Goal: Obtain resource: Obtain resource

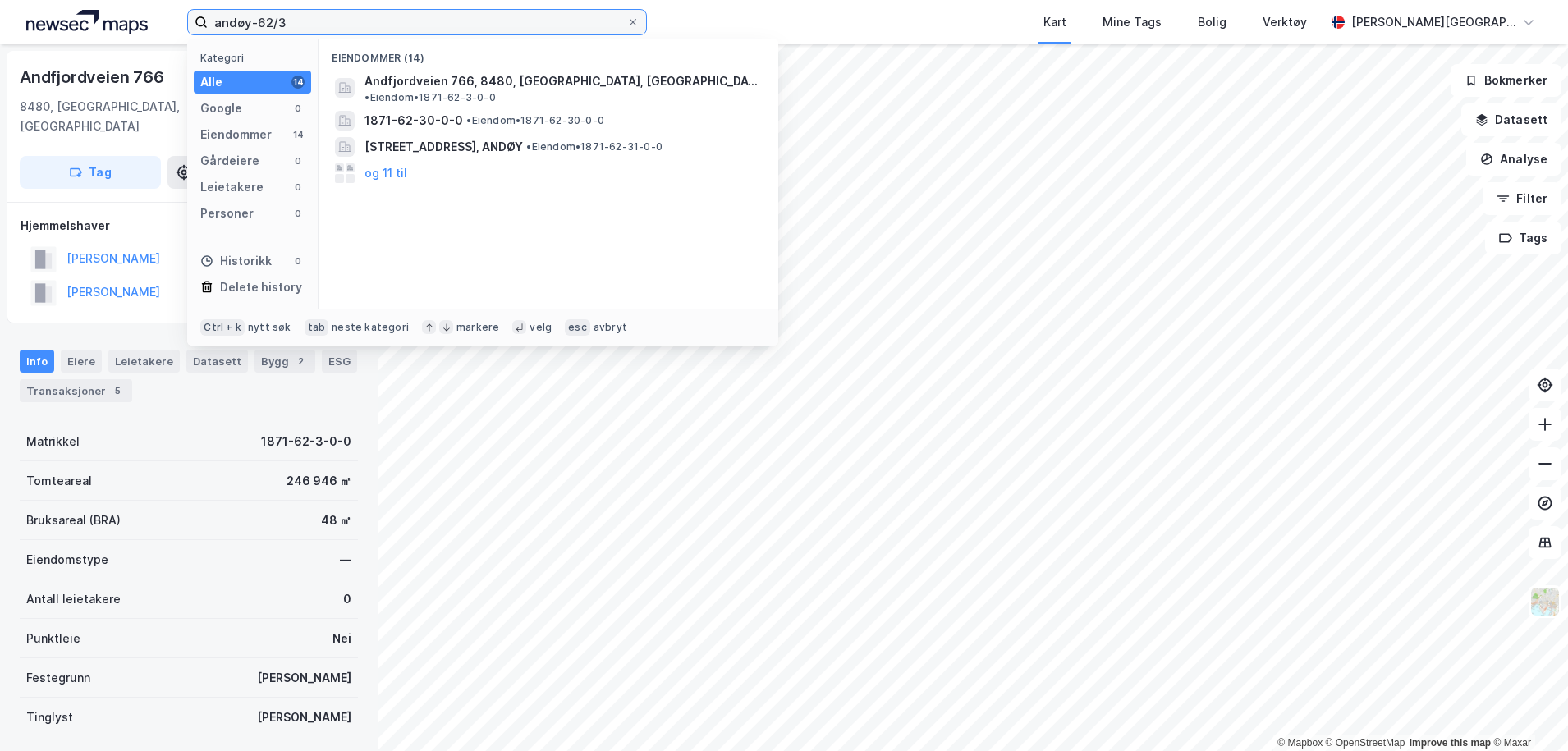
drag, startPoint x: 427, startPoint y: 19, endPoint x: 190, endPoint y: 33, distance: 237.4
click at [190, 33] on label "andøy-62/3" at bounding box center [417, 22] width 460 height 27
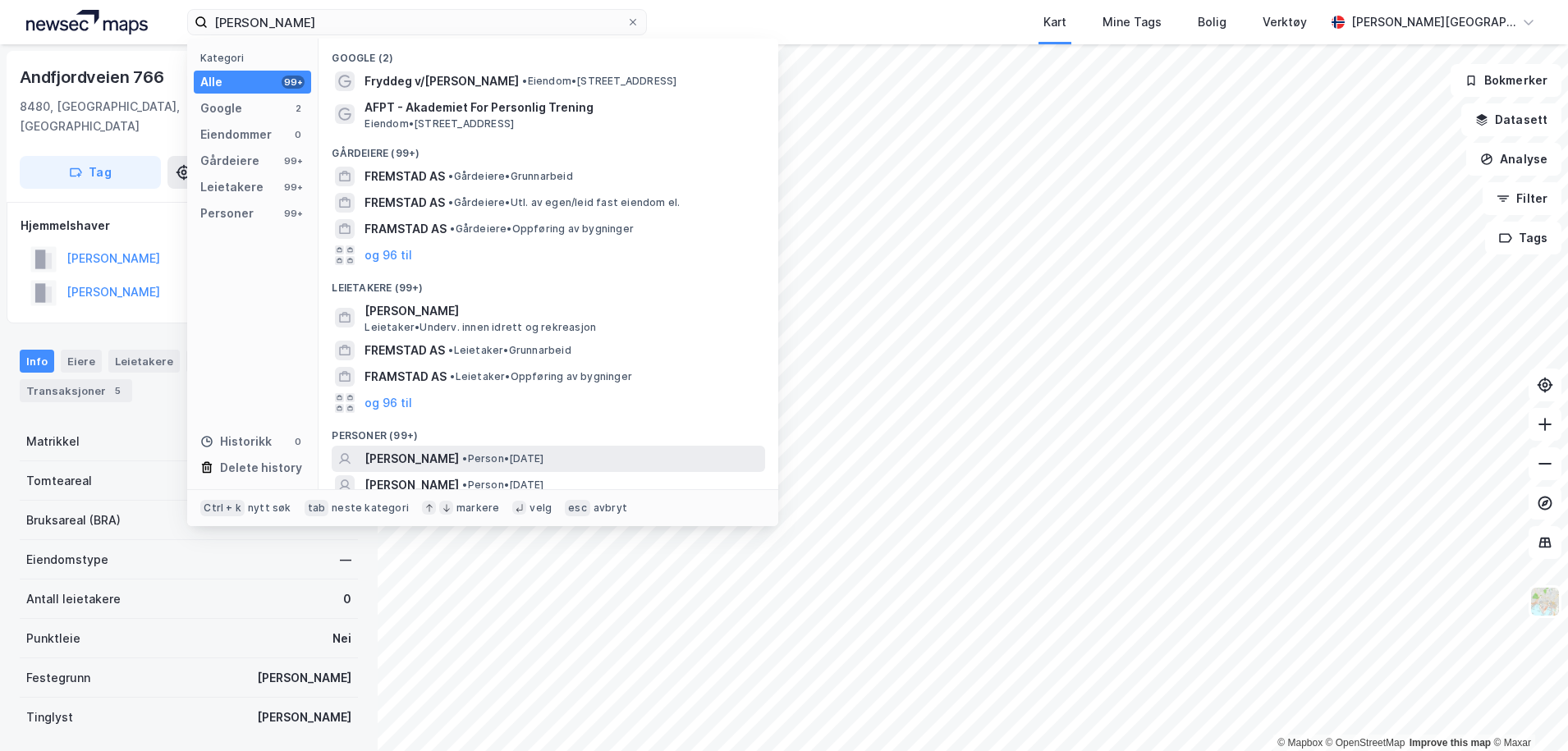
click at [391, 458] on span "[PERSON_NAME]" at bounding box center [411, 458] width 95 height 19
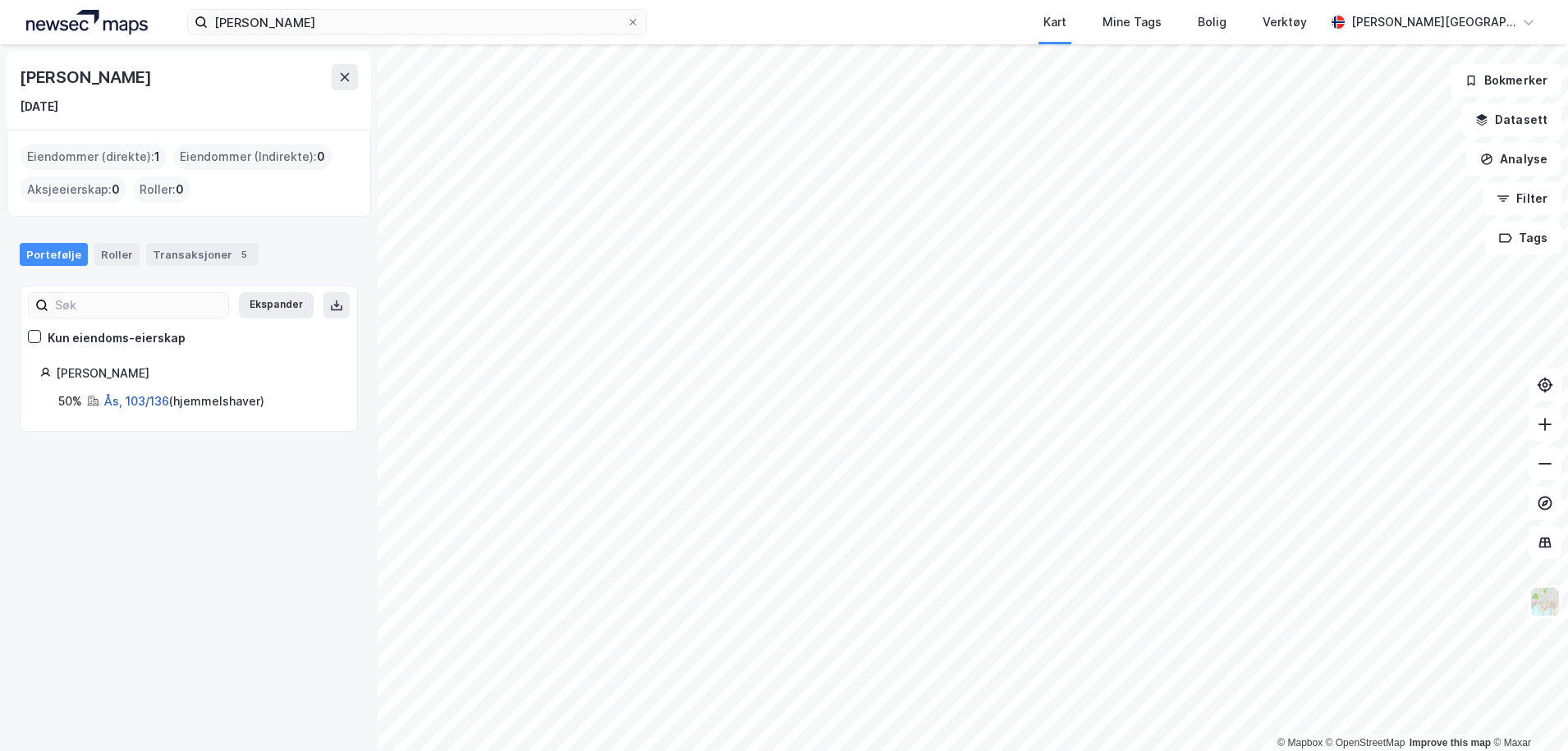
click at [144, 403] on link "Ås, 103/136" at bounding box center [137, 400] width 65 height 14
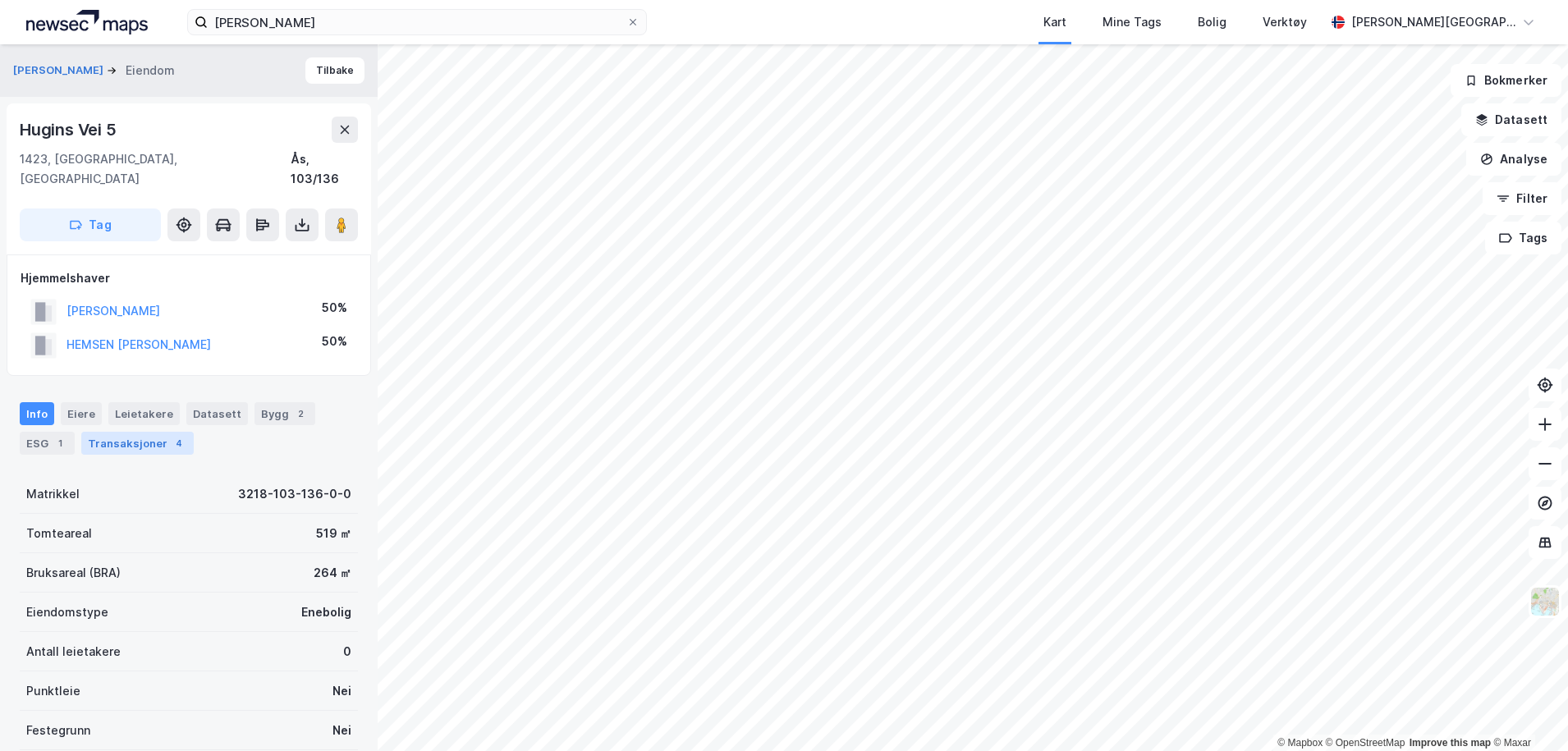
click at [148, 432] on div "Transaksjoner 4" at bounding box center [138, 443] width 113 height 23
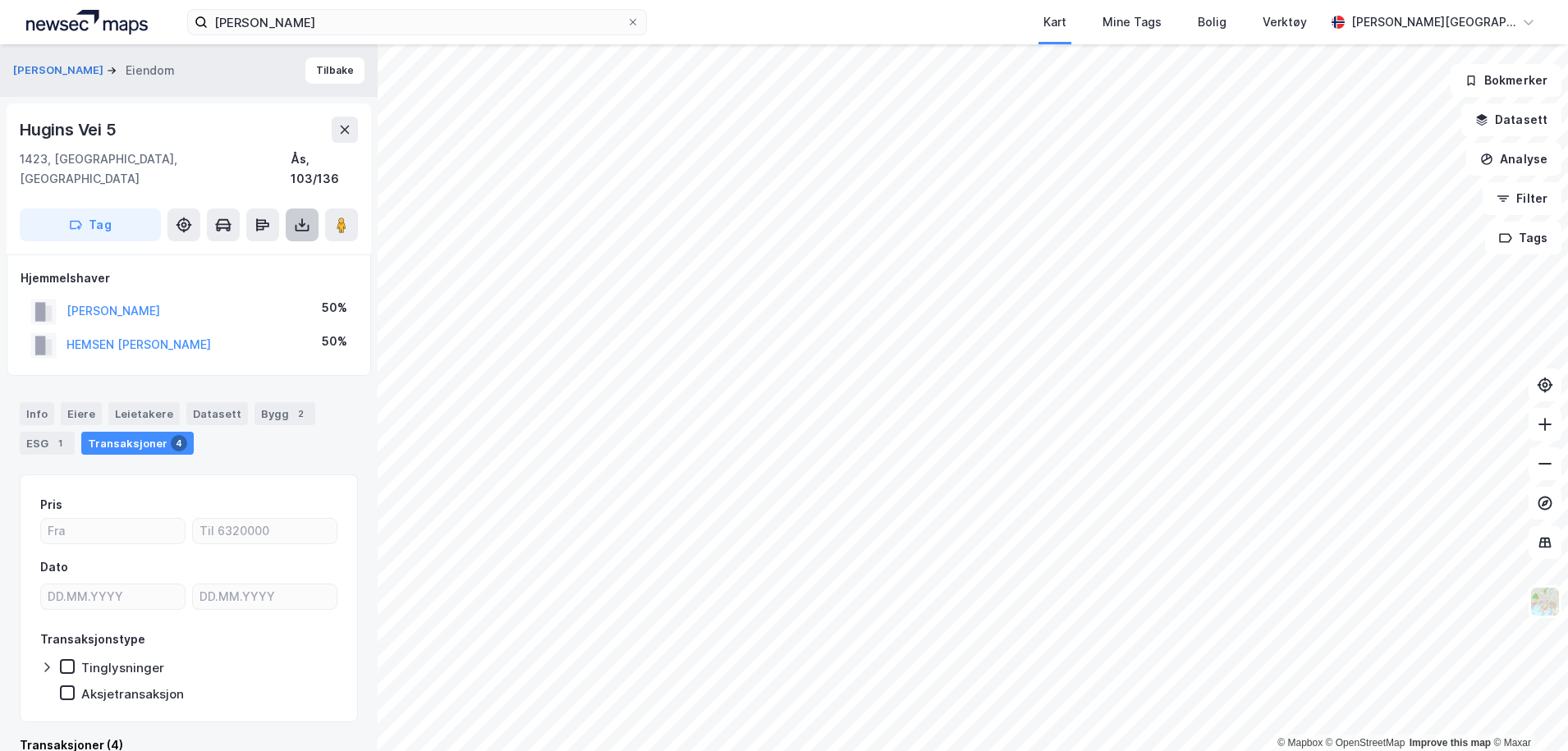
click at [306, 225] on icon at bounding box center [302, 228] width 14 height 6
click at [261, 252] on div "Last ned grunnbok" at bounding box center [221, 258] width 95 height 13
click at [0, 0] on button "HEMSEN [PERSON_NAME]" at bounding box center [0, 0] width 0 height 0
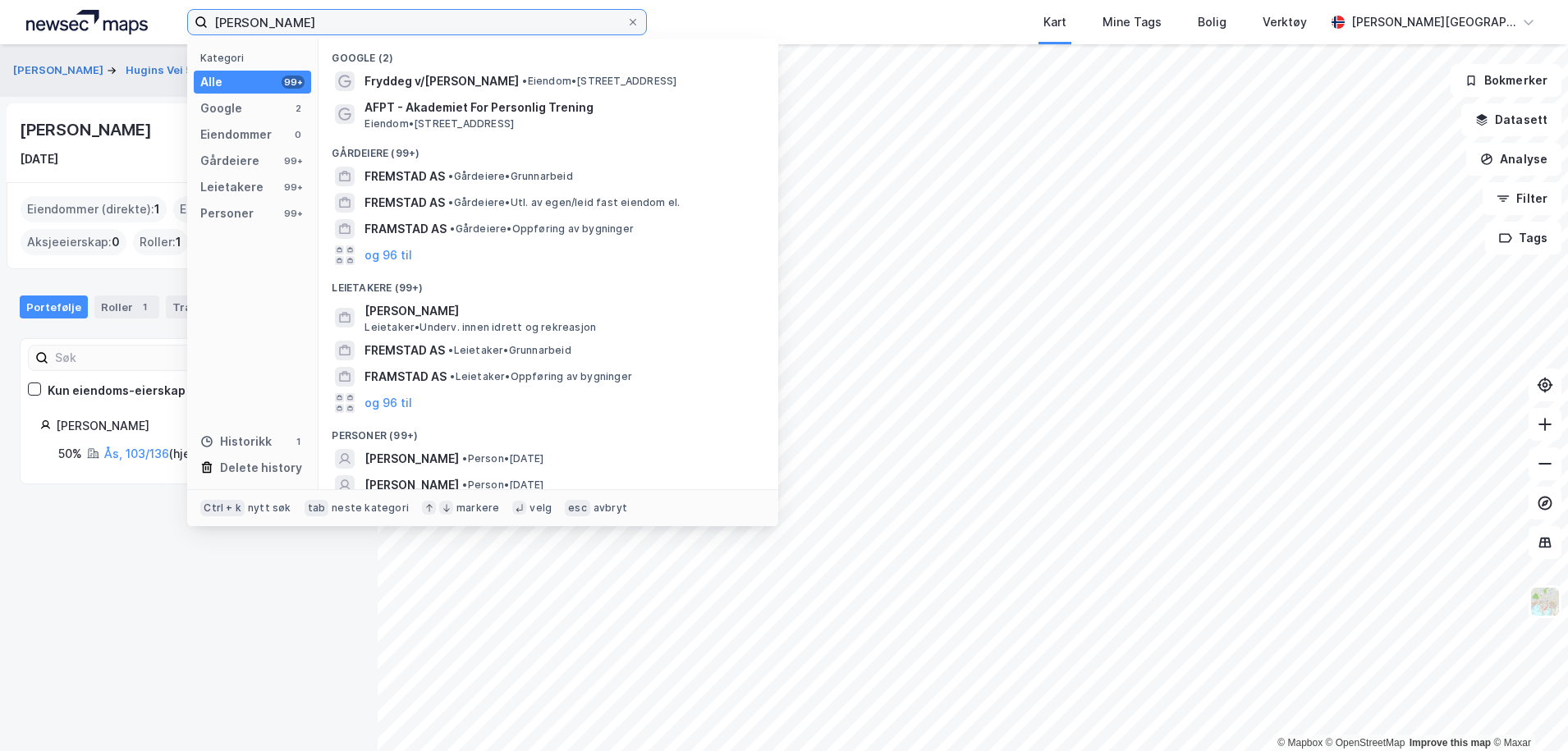
drag, startPoint x: 341, startPoint y: 17, endPoint x: 198, endPoint y: 28, distance: 143.4
click at [198, 28] on label "[PERSON_NAME]" at bounding box center [417, 22] width 460 height 27
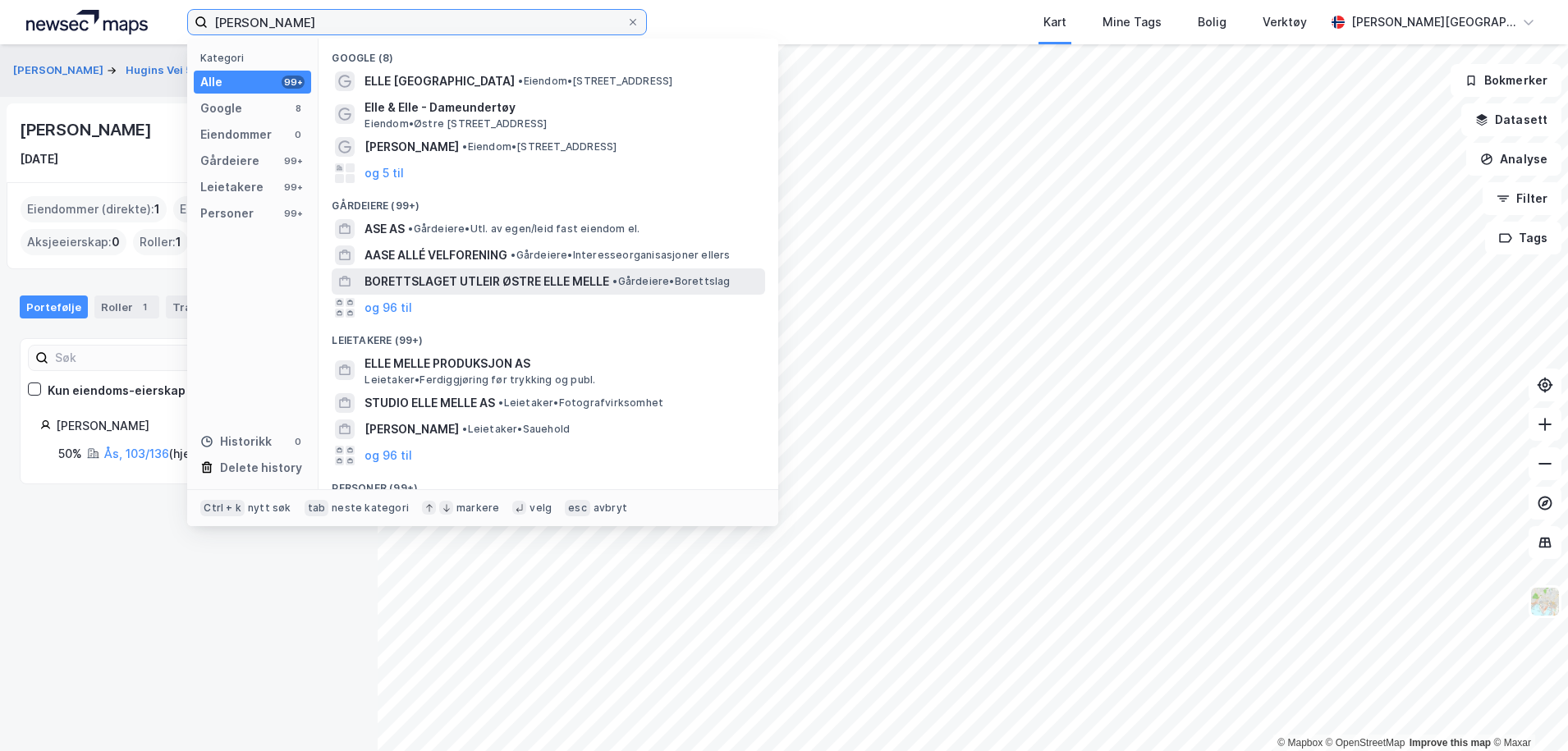
scroll to position [114, 0]
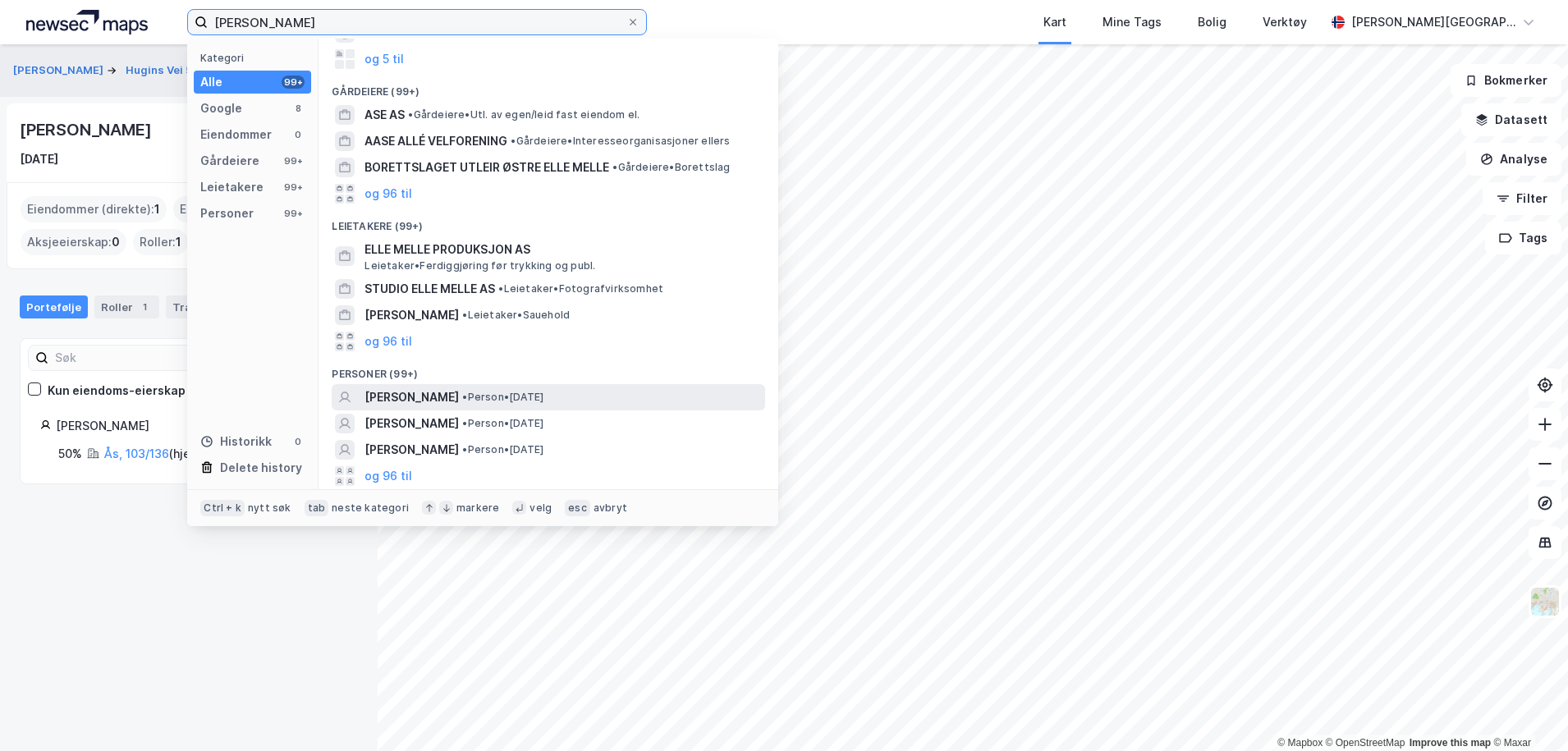
type input "[PERSON_NAME]"
click at [425, 398] on span "[PERSON_NAME]" at bounding box center [411, 397] width 95 height 19
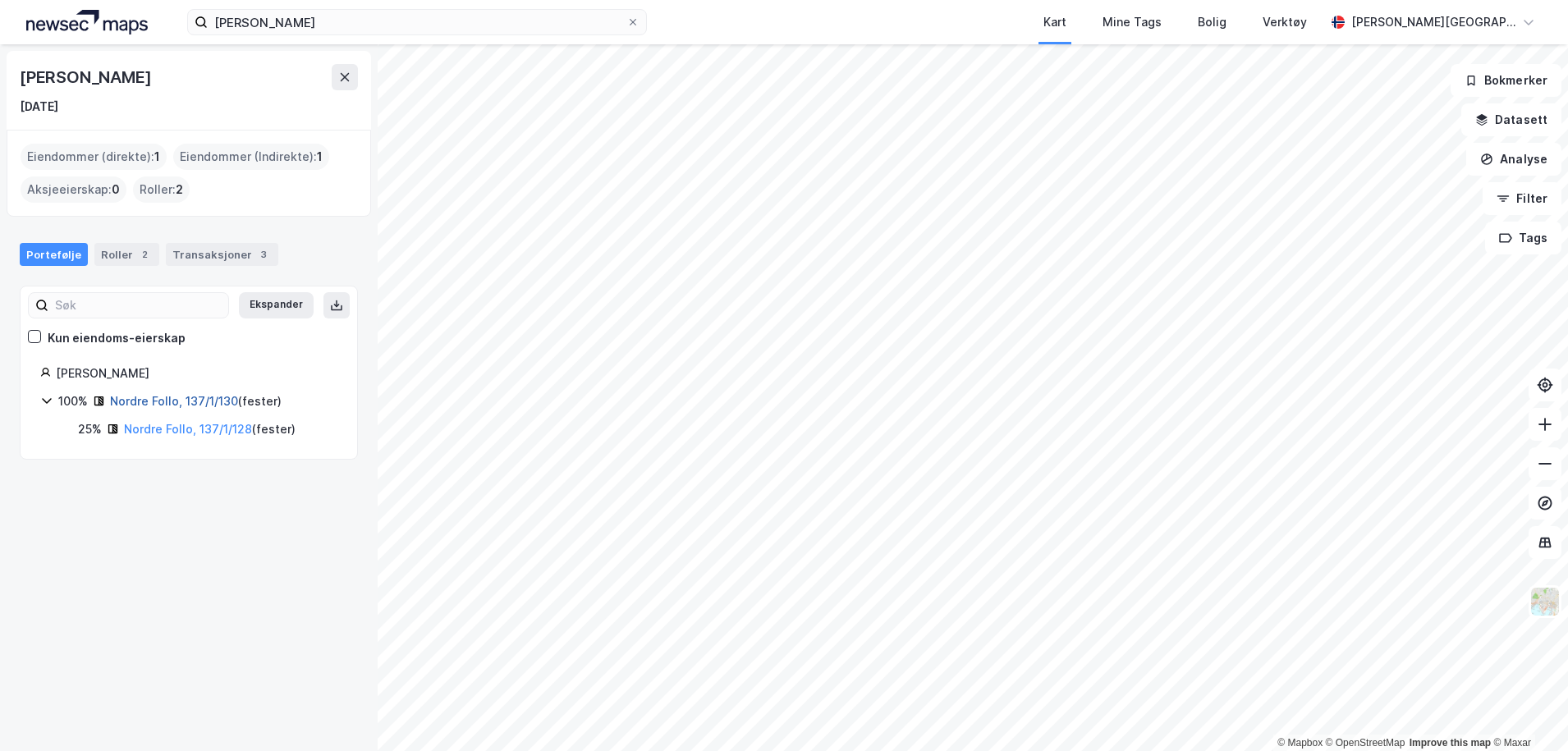
click at [182, 399] on link "Nordre Follo, 137/1/130" at bounding box center [174, 400] width 129 height 14
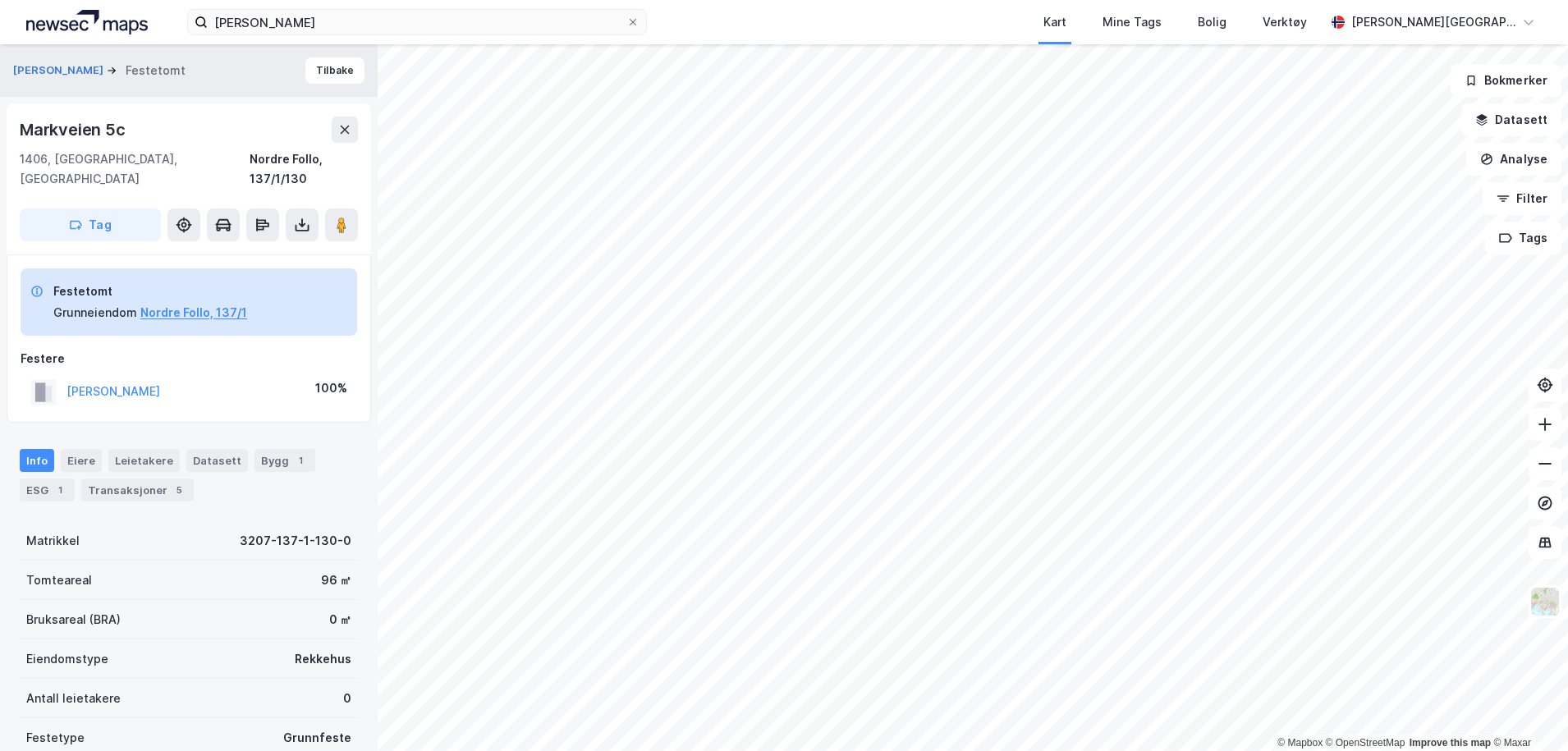
scroll to position [14, 0]
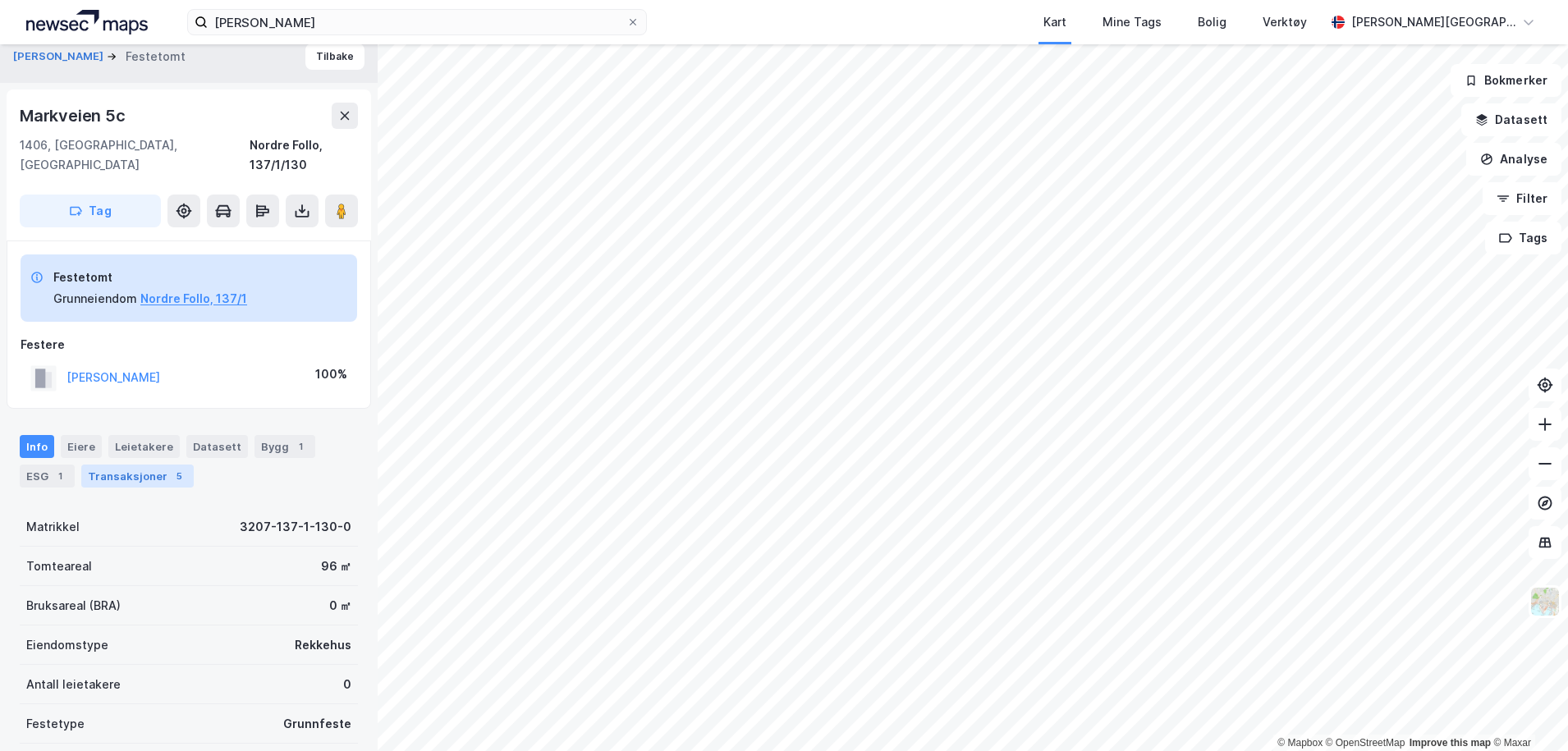
click at [147, 465] on div "Transaksjoner 5" at bounding box center [138, 476] width 113 height 23
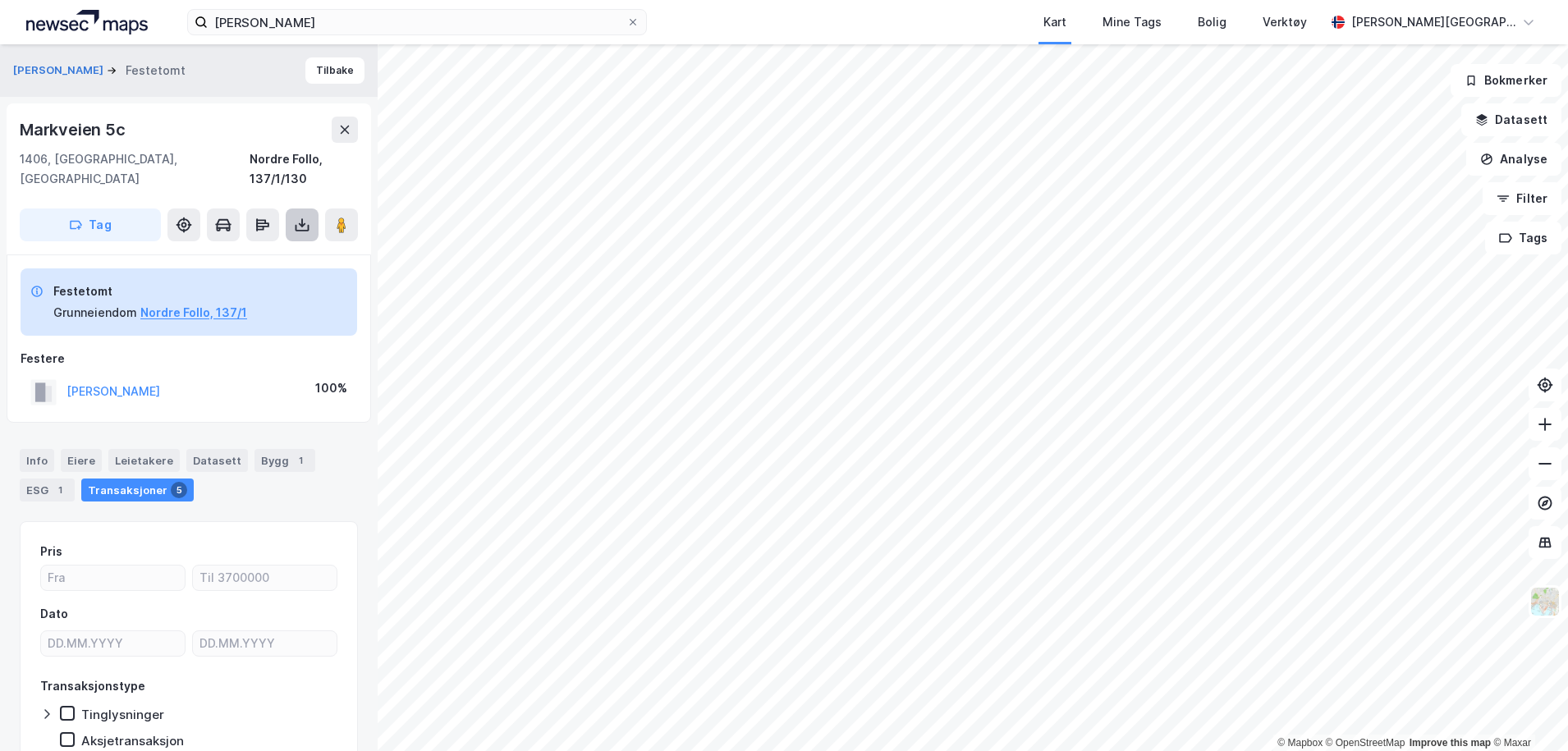
click at [305, 217] on icon at bounding box center [302, 225] width 17 height 17
click at [281, 245] on div "Last ned grunnbok" at bounding box center [231, 258] width 174 height 27
